Goal: Task Accomplishment & Management: Manage account settings

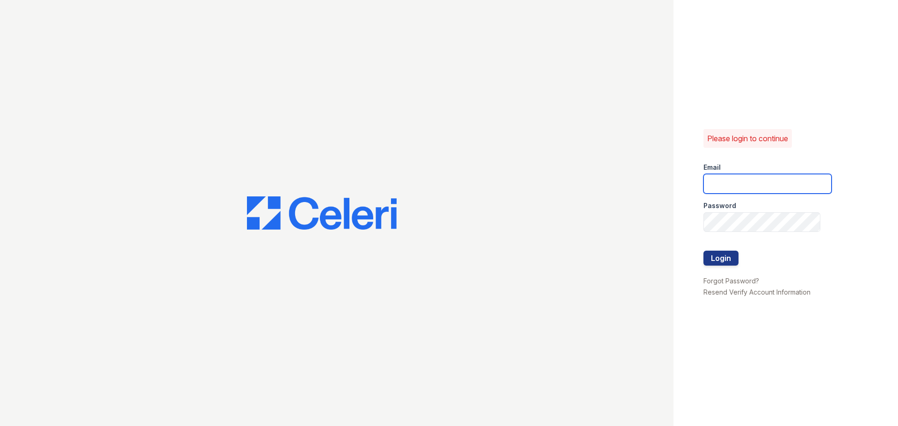
click at [743, 182] on input "email" at bounding box center [768, 184] width 128 height 20
type input "[PERSON_NAME][EMAIL_ADDRESS][DOMAIN_NAME]"
click at [754, 284] on link "Forgot Password?" at bounding box center [732, 281] width 56 height 8
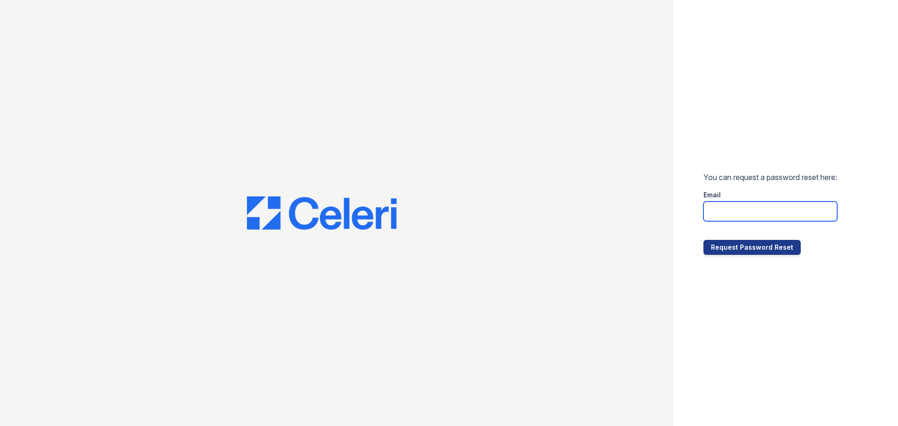
click at [748, 216] on input "email" at bounding box center [771, 212] width 134 height 20
type input "[PERSON_NAME][EMAIL_ADDRESS][DOMAIN_NAME]"
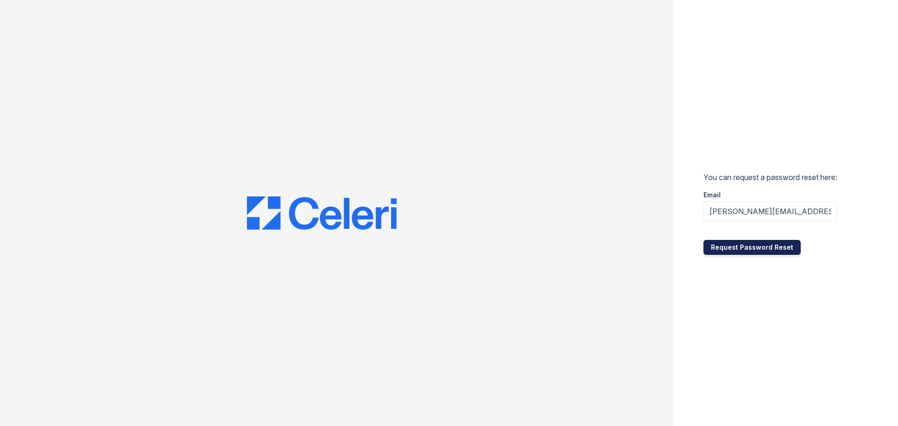
click at [762, 254] on button "Request Password Reset" at bounding box center [752, 247] width 97 height 15
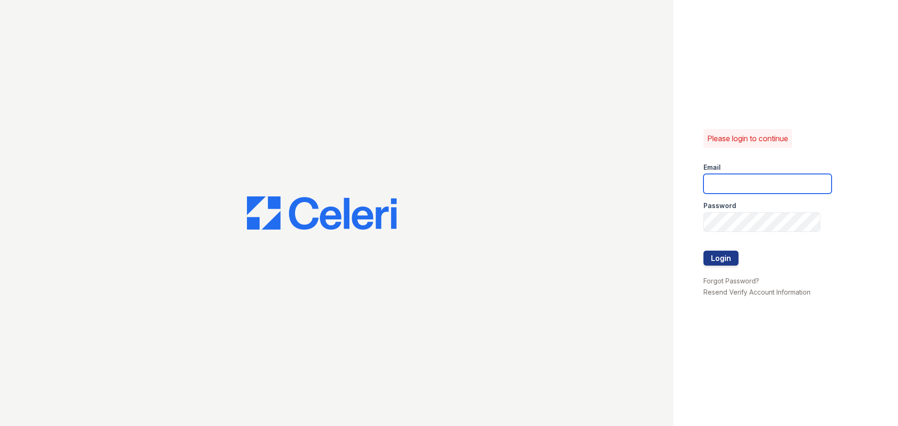
click at [769, 184] on input "email" at bounding box center [768, 184] width 128 height 20
click at [741, 190] on input "email" at bounding box center [768, 184] width 128 height 20
type input "Naomi@rushmoremgmt.com"
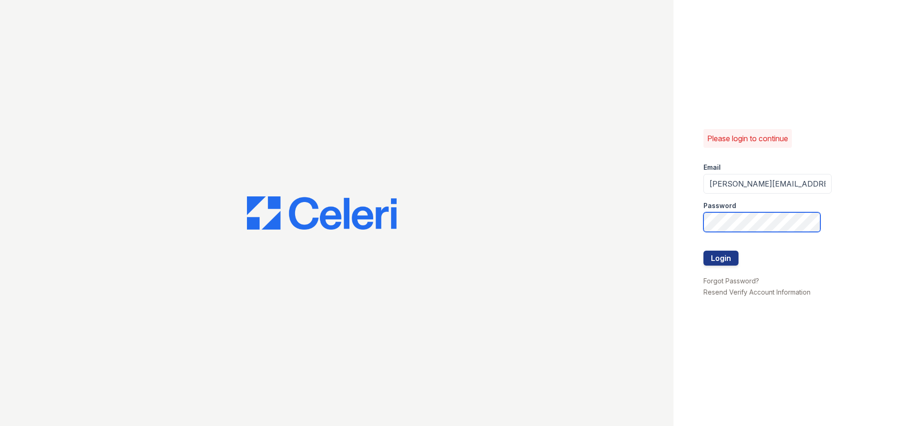
click at [704, 251] on button "Login" at bounding box center [721, 258] width 35 height 15
